Goal: Transaction & Acquisition: Purchase product/service

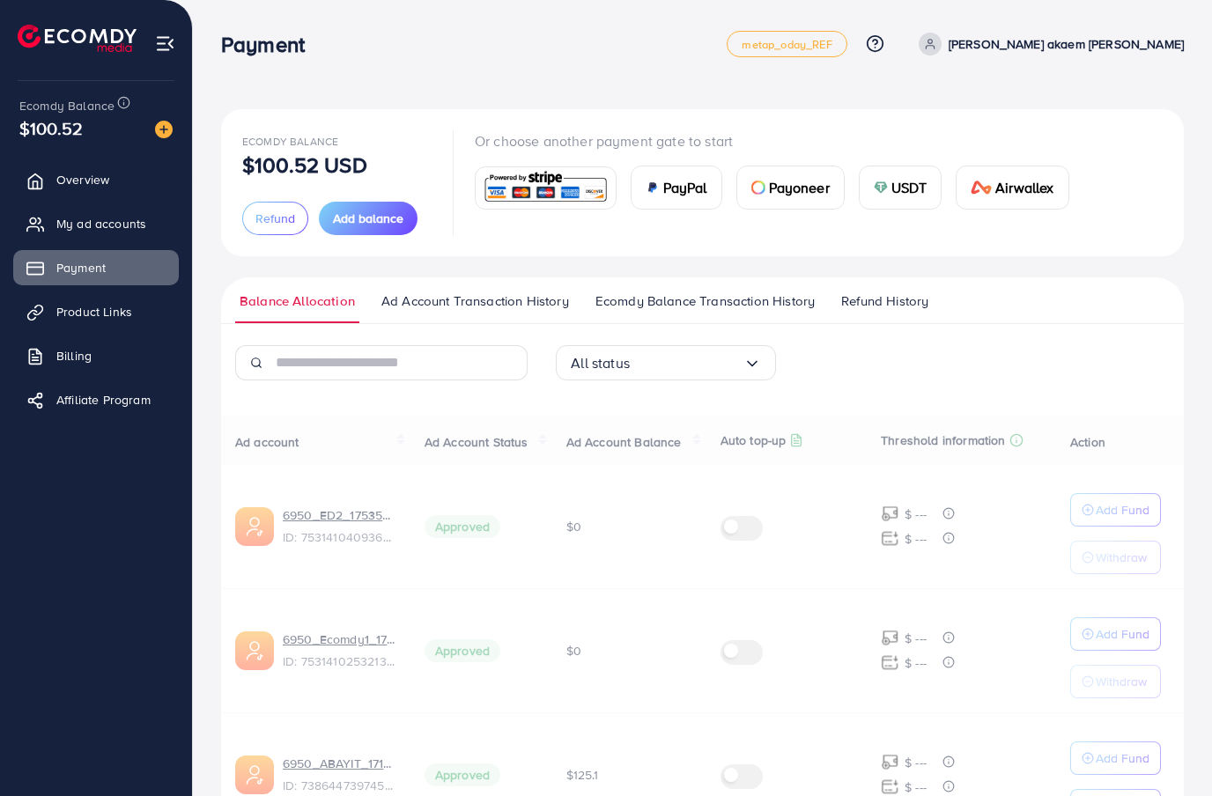
click at [136, 219] on span "My ad accounts" at bounding box center [101, 224] width 90 height 18
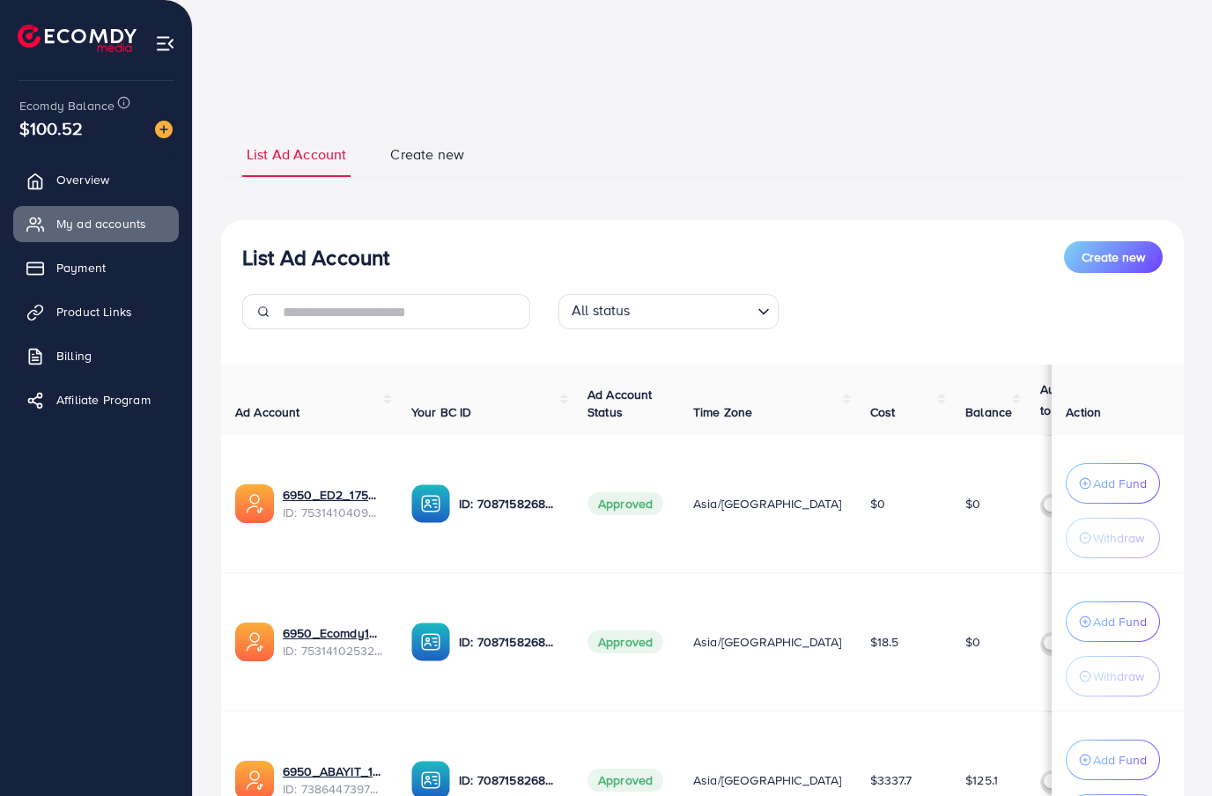
click at [129, 221] on span "My ad accounts" at bounding box center [101, 224] width 90 height 18
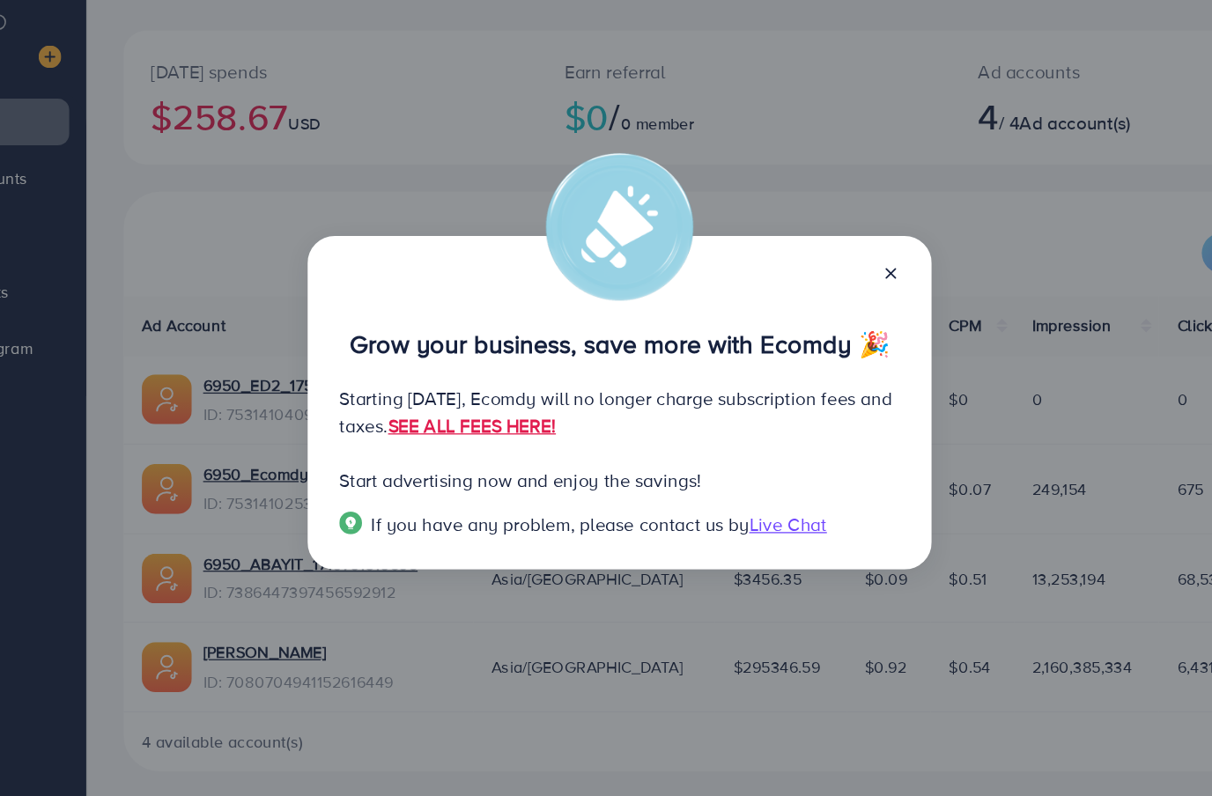
click at [646, 447] on p "Start advertising now and enjoy the savings!" at bounding box center [605, 457] width 435 height 21
click at [645, 447] on p "Start advertising now and enjoy the savings!" at bounding box center [605, 457] width 435 height 21
click at [617, 364] on div "Grow your business, save more with Ecomdy 🎉 Starting [DATE], Ecomdy will no lon…" at bounding box center [606, 398] width 484 height 259
click at [557, 406] on link "SEE ALL FEES HERE!" at bounding box center [491, 415] width 130 height 19
click at [810, 291] on icon at bounding box center [817, 298] width 14 height 14
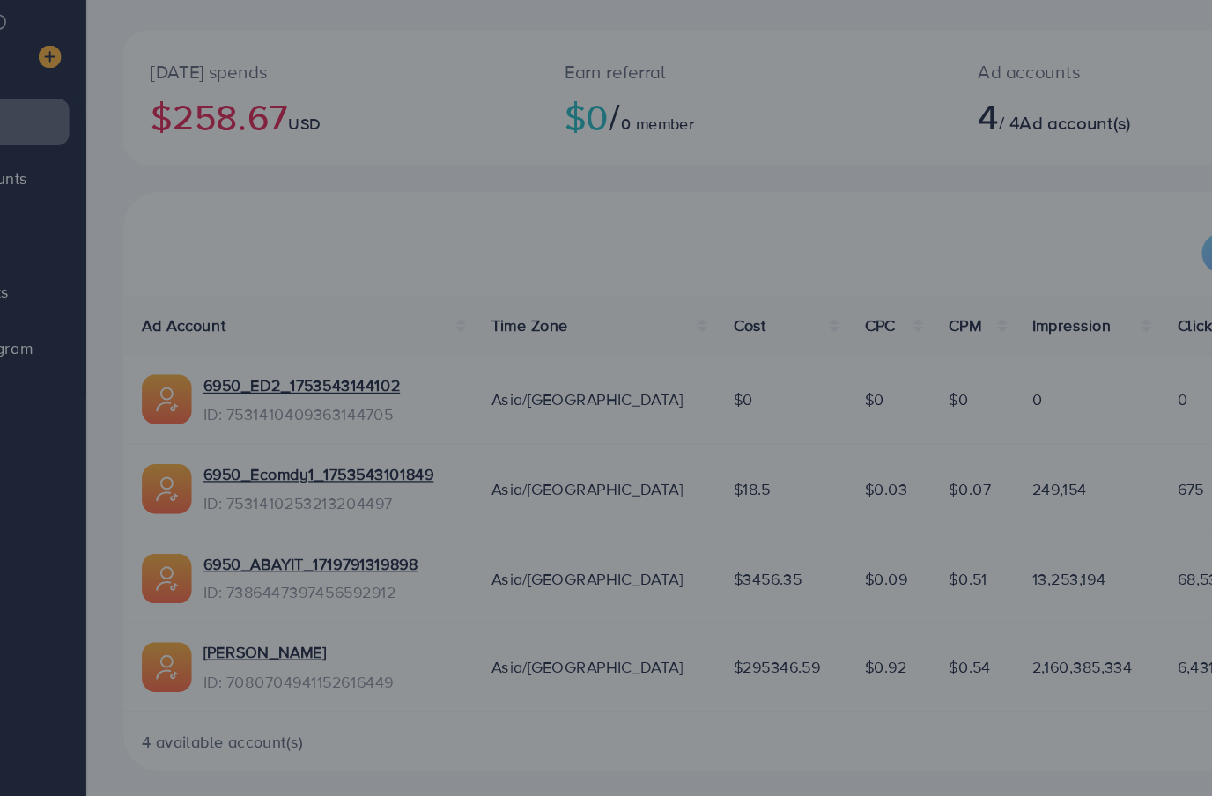
click at [692, 266] on div "New Account" at bounding box center [703, 282] width 928 height 32
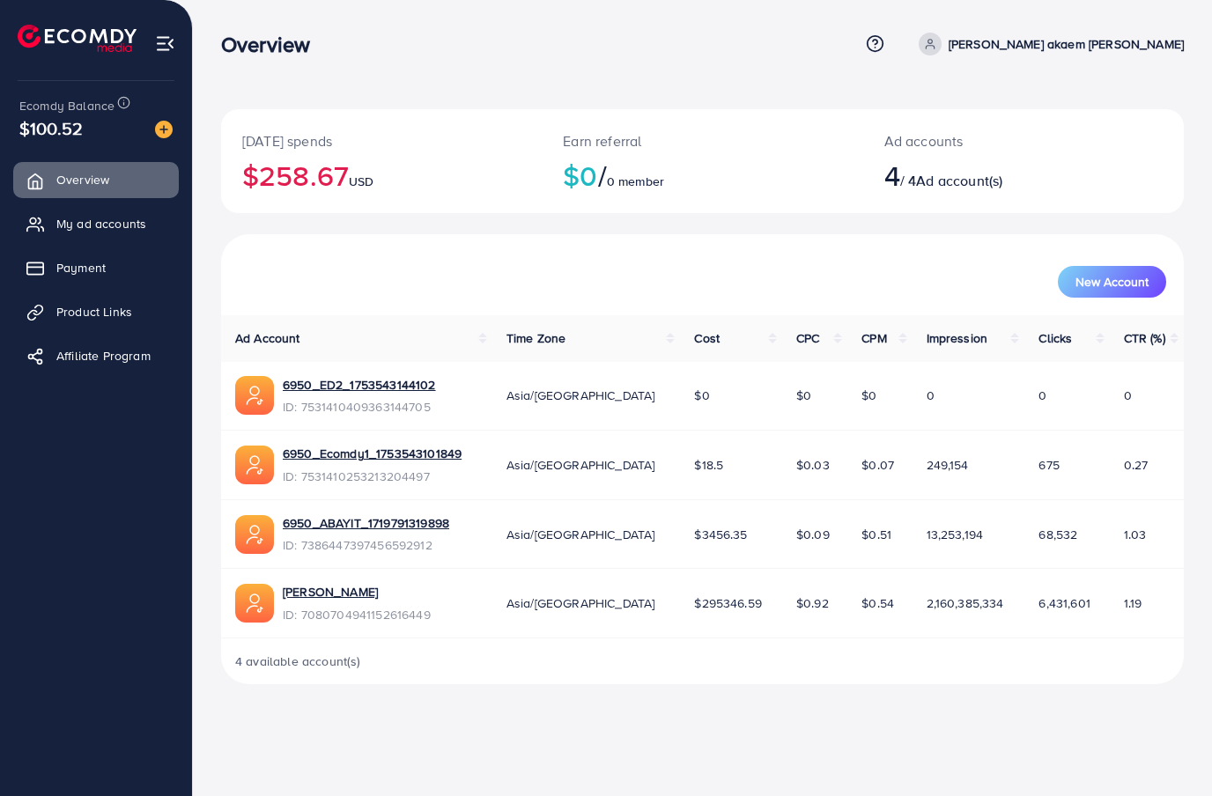
click at [125, 231] on span "My ad accounts" at bounding box center [101, 224] width 90 height 18
click at [125, 230] on span "My ad accounts" at bounding box center [101, 224] width 90 height 18
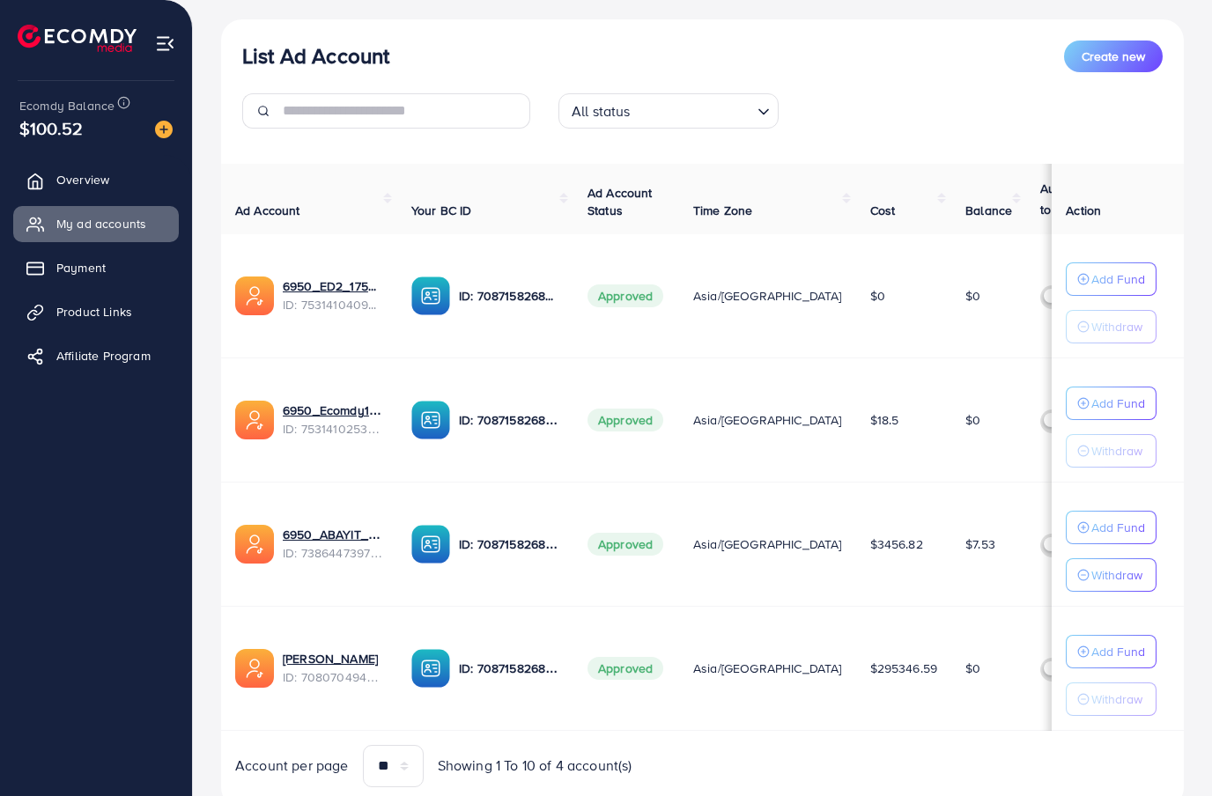
scroll to position [191, 0]
click at [1137, 532] on p "Add Fund" at bounding box center [1118, 528] width 54 height 21
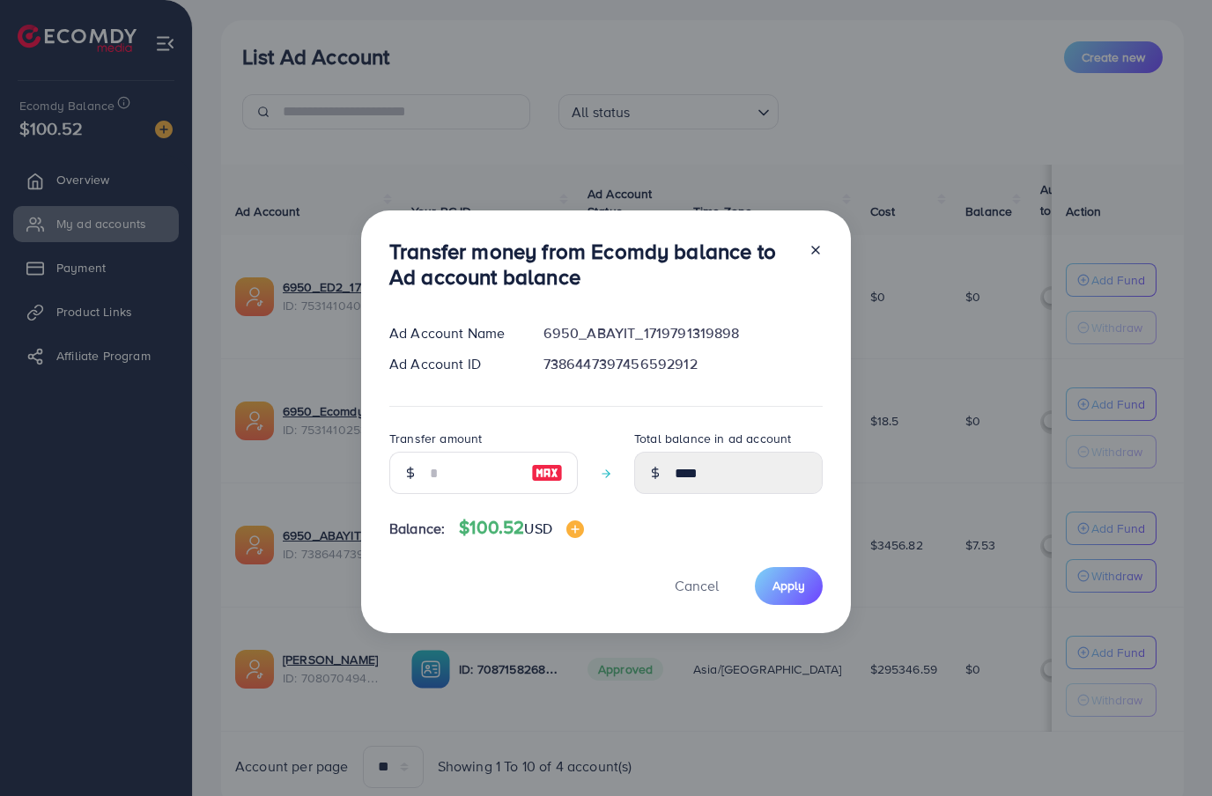
click at [536, 484] on img at bounding box center [547, 472] width 32 height 21
type input "***"
type input "******"
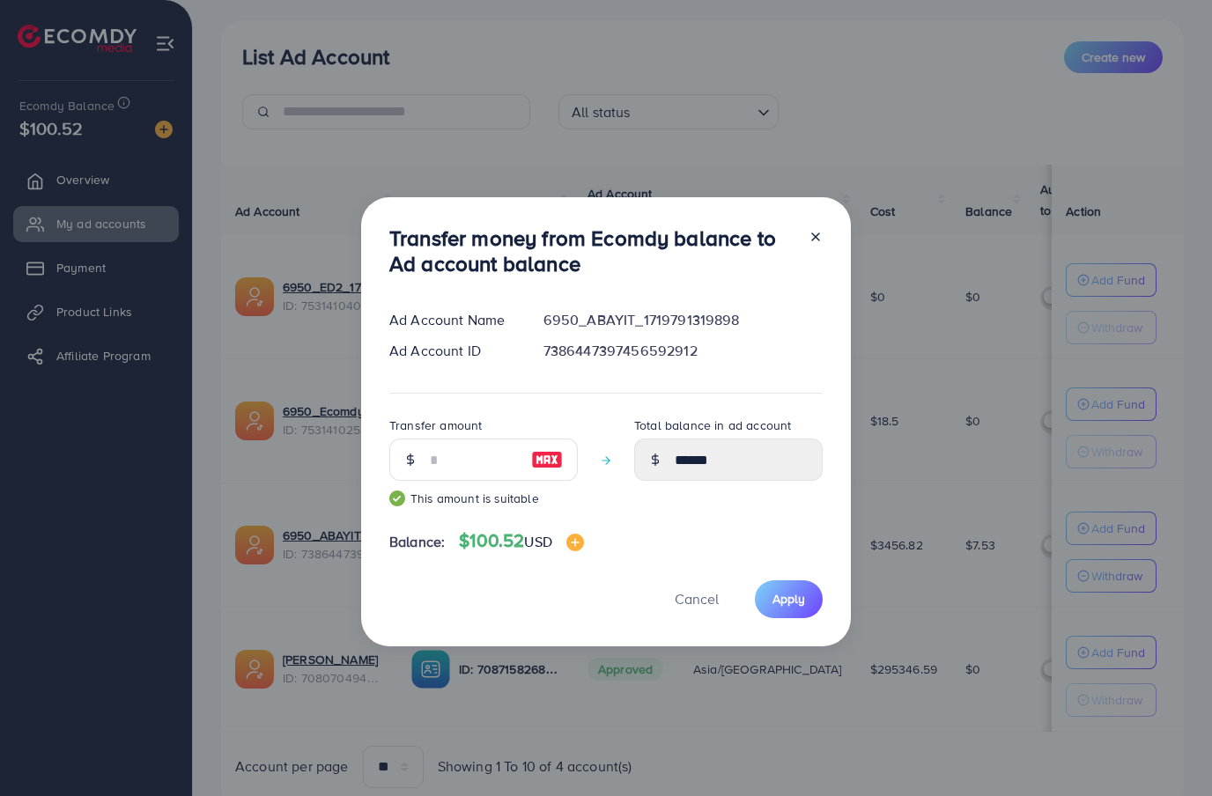
click at [789, 618] on button "Apply" at bounding box center [789, 599] width 68 height 38
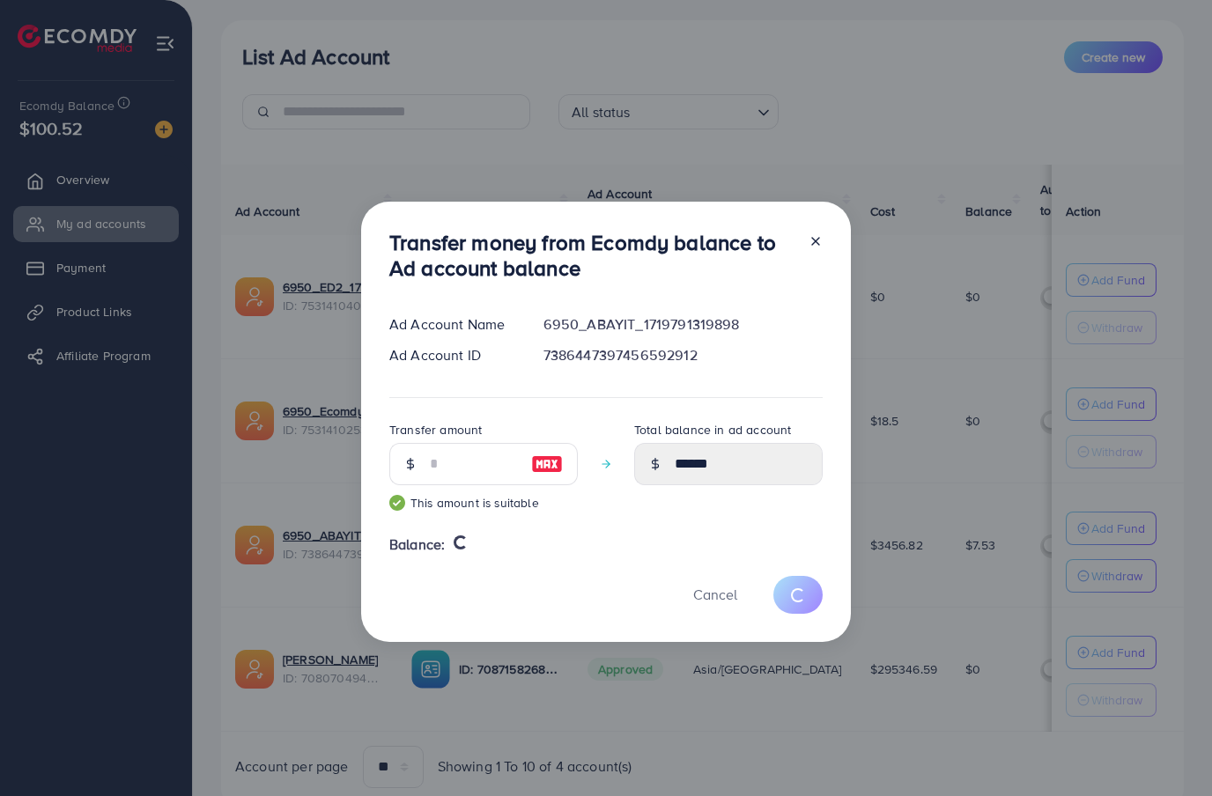
type input "****"
